Goal: Information Seeking & Learning: Compare options

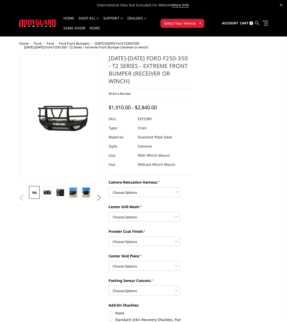
click at [256, 22] on icon at bounding box center [257, 23] width 4 height 4
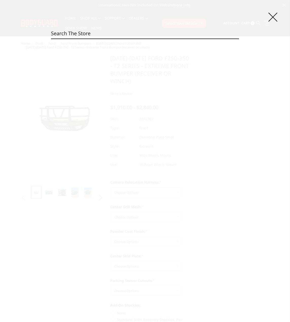
paste input "LBF21IYBNB"
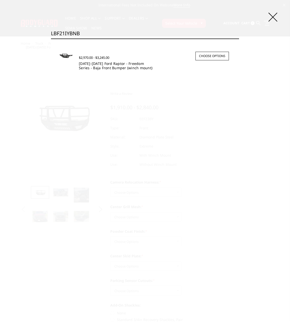
type input "LBF21IYBNB"
click at [111, 63] on link "2021-2025 Ford Raptor - Freedom Series - Baja Front Bumper (winch mount)" at bounding box center [116, 65] width 74 height 9
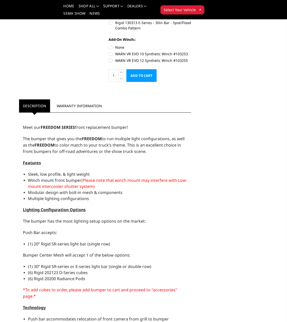
scroll to position [228, 0]
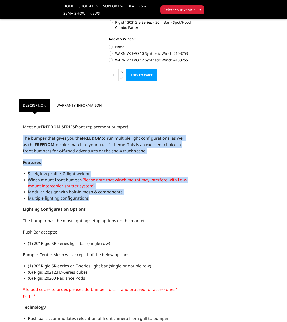
drag, startPoint x: 22, startPoint y: 137, endPoint x: 113, endPoint y: 196, distance: 108.4
click at [113, 196] on div "Meet our FREEDOM SERIES front replacement bumper! The bumper that gives you the…" at bounding box center [105, 316] width 172 height 402
copy div "The bumper that gives you the FREEDOM to run multiple light configurations, as …"
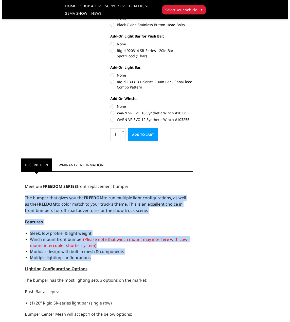
scroll to position [0, 0]
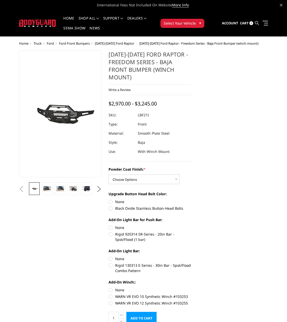
click at [257, 24] on icon at bounding box center [257, 23] width 4 height 4
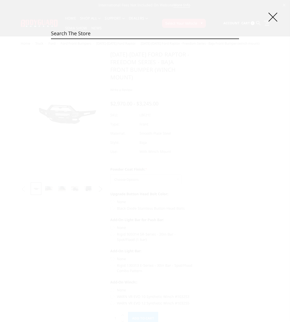
drag, startPoint x: 111, startPoint y: 28, endPoint x: 75, endPoint y: 36, distance: 37.1
paste input "LBR21LYBNB"
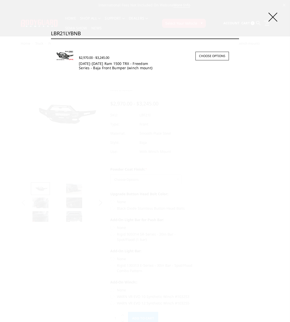
type input "LBR21LYBNB"
click at [115, 71] on div "$2,970.00 - $3,245.00 2021-2024 Ram 1500 TRX - Freedom Series - Baja Front Bump…" at bounding box center [154, 60] width 160 height 26
click at [119, 66] on link "[DATE]-[DATE] Ram 1500 TRX - Freedom Series - Baja Front Bumper (winch mount)" at bounding box center [116, 65] width 74 height 9
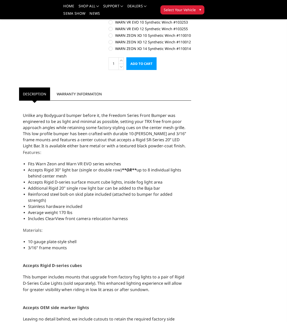
scroll to position [330, 0]
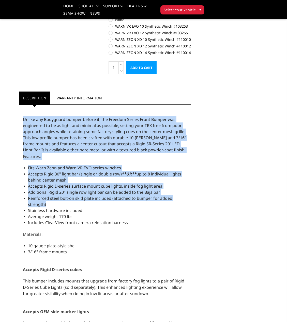
drag, startPoint x: 23, startPoint y: 121, endPoint x: 105, endPoint y: 202, distance: 114.9
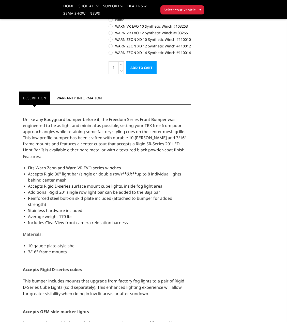
click at [110, 214] on li "Average weight 170 lbs" at bounding box center [107, 217] width 159 height 6
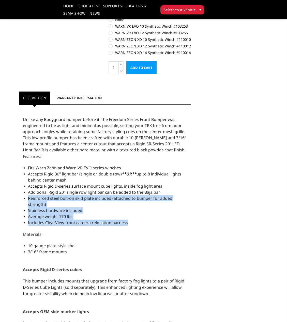
drag, startPoint x: 127, startPoint y: 223, endPoint x: 28, endPoint y: 197, distance: 102.4
click at [27, 197] on div "Fits Warn Zeon and Warn VR EVO series winches Accepts Rigid 30" light bar (sing…" at bounding box center [105, 195] width 164 height 61
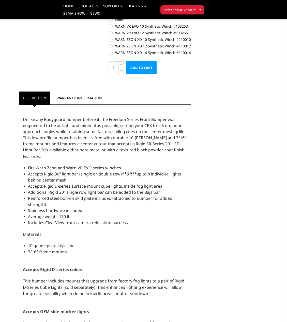
drag, startPoint x: 34, startPoint y: 197, endPoint x: 27, endPoint y: 135, distance: 62.9
click at [29, 136] on span "Unlike any Bodyguard bumper before it, the Freedom Series Front Bumper was engi…" at bounding box center [104, 135] width 163 height 36
click at [34, 138] on span "Unlike any Bodyguard bumper before it, the Freedom Series Front Bumper was engi…" at bounding box center [104, 135] width 163 height 36
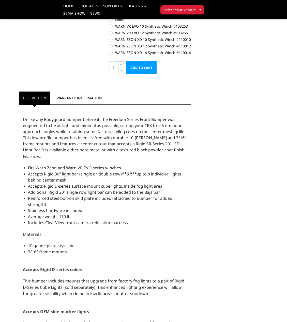
drag, startPoint x: 34, startPoint y: 138, endPoint x: 26, endPoint y: 125, distance: 14.9
click at [26, 126] on span "Unlike any Bodyguard bumper before it, the Freedom Series Front Bumper was engi…" at bounding box center [104, 135] width 163 height 36
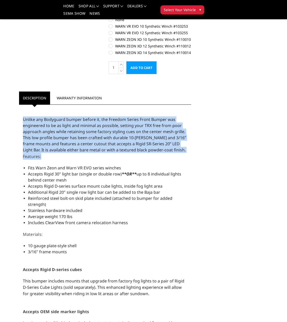
drag, startPoint x: 24, startPoint y: 121, endPoint x: 55, endPoint y: 158, distance: 48.3
copy div "Unlike any Bodyguard bumper before it, the Freedom Series Front Bumper was engi…"
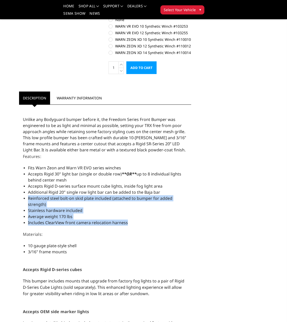
drag, startPoint x: 27, startPoint y: 197, endPoint x: 128, endPoint y: 224, distance: 104.7
click at [131, 224] on div "Fits Warn Zeon and Warn VR EVO series winches Accepts Rigid 30" light bar (sing…" at bounding box center [105, 195] width 164 height 61
copy ul "Reinforced steel bolt-on skid plate included (attached to bumper for added stre…"
